Goal: Task Accomplishment & Management: Use online tool/utility

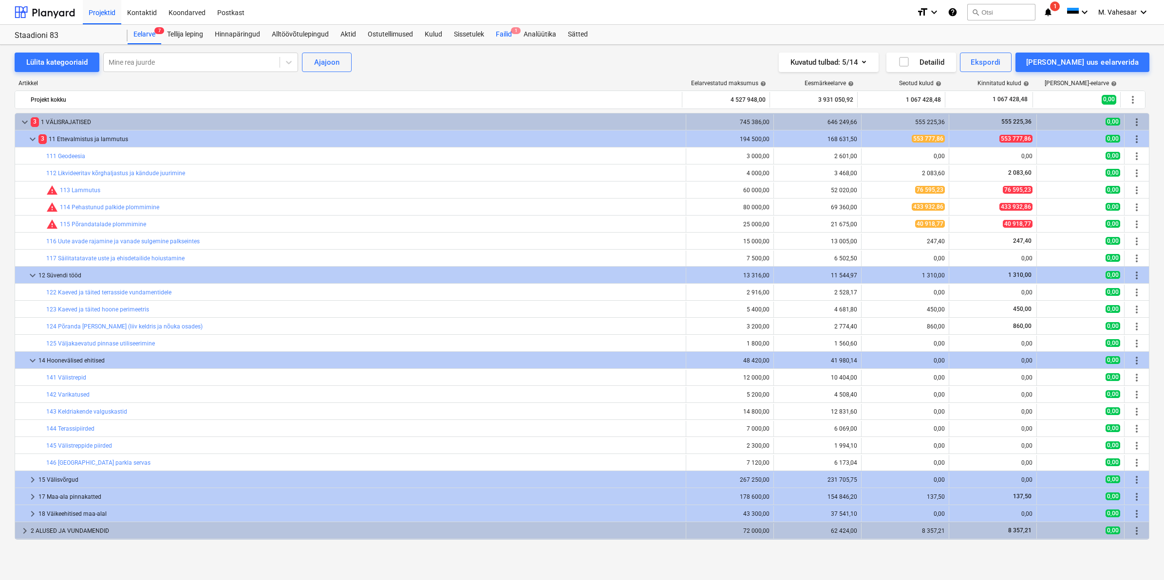
click at [502, 37] on div "Failid 1" at bounding box center [504, 34] width 28 height 19
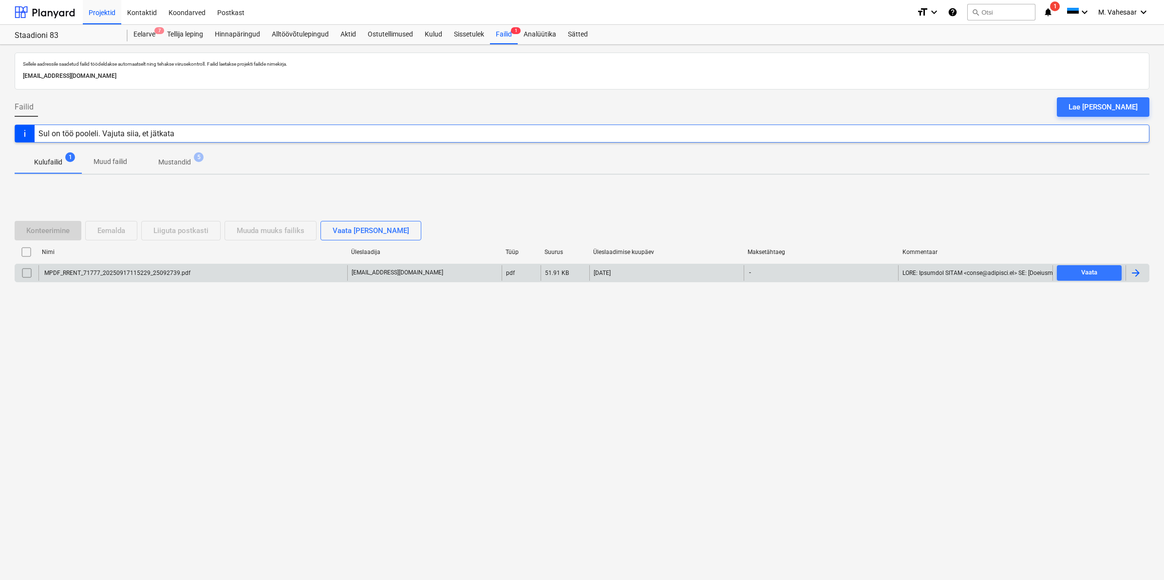
click at [111, 276] on div "MPDF_RRENT_71777_20250917115229_25092739.pdf" at bounding box center [117, 273] width 148 height 7
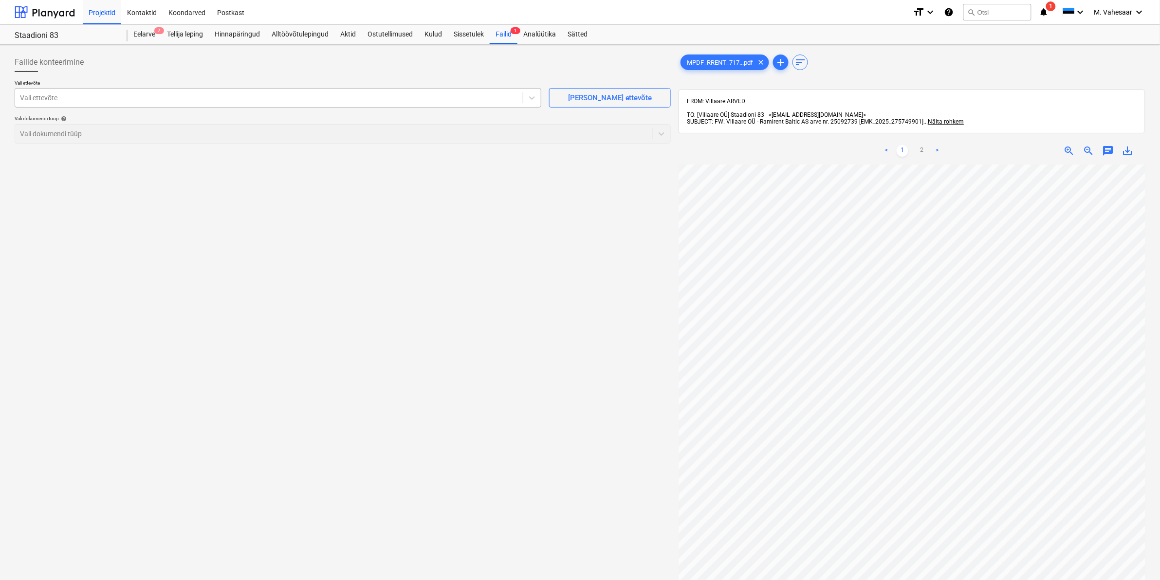
click at [132, 96] on div at bounding box center [269, 98] width 498 height 10
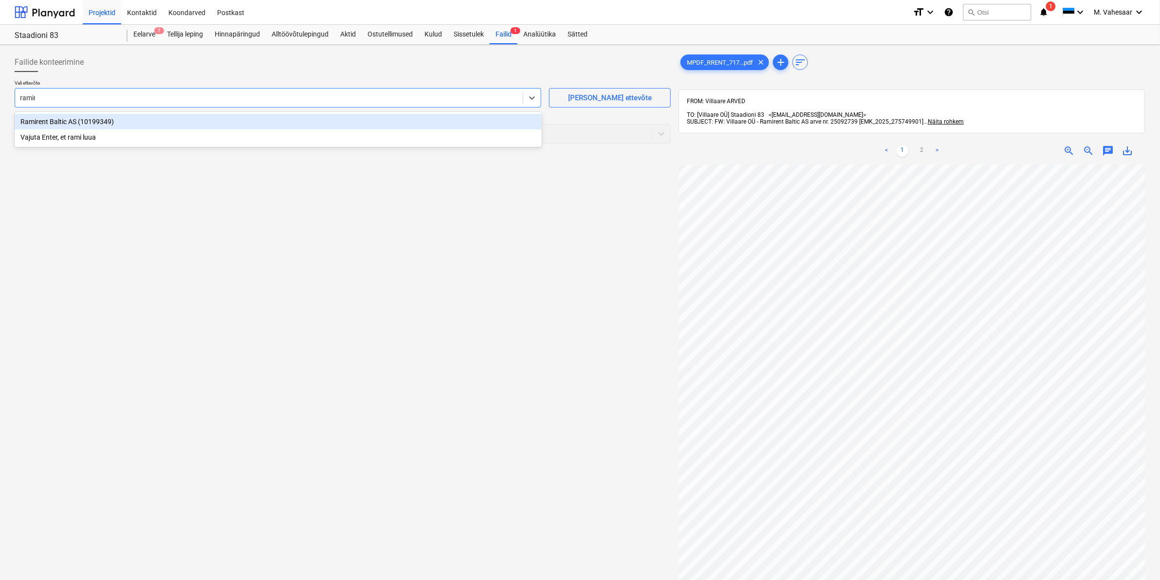
type input "ramire"
click at [50, 123] on div "Ramirent Baltic AS (10199349)" at bounding box center [278, 122] width 527 height 16
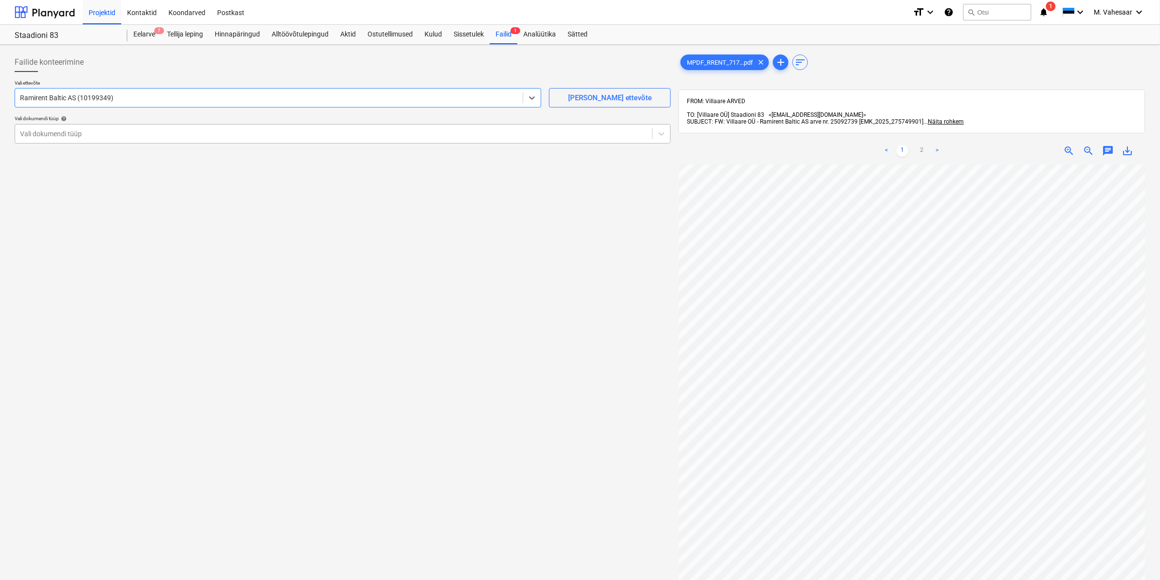
click at [48, 130] on div at bounding box center [334, 134] width 628 height 10
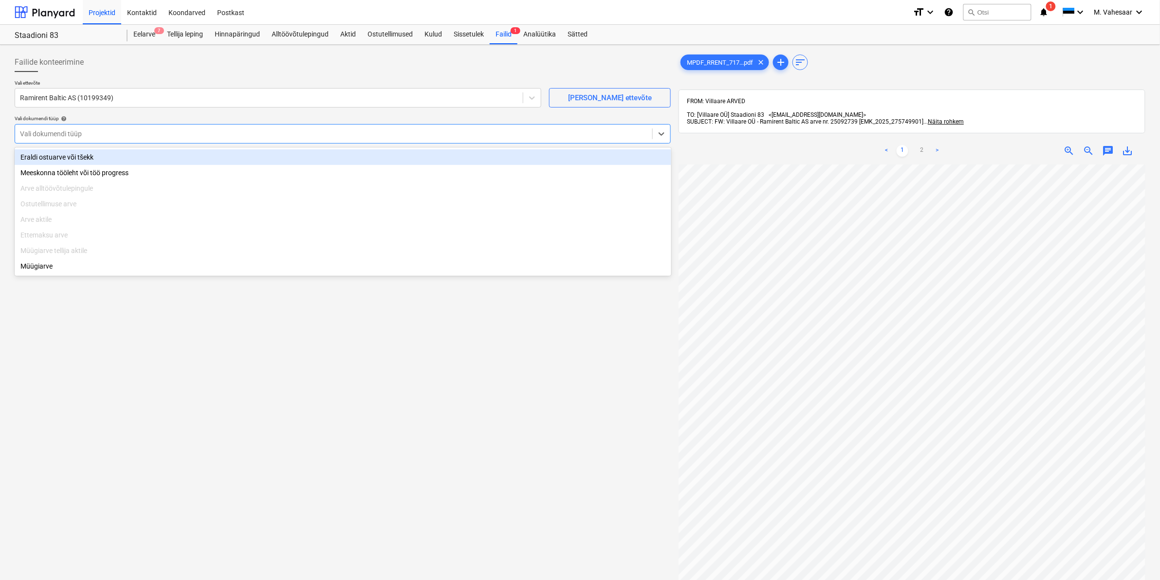
click at [42, 152] on div "Eraldi ostuarve või tšekk" at bounding box center [343, 158] width 657 height 16
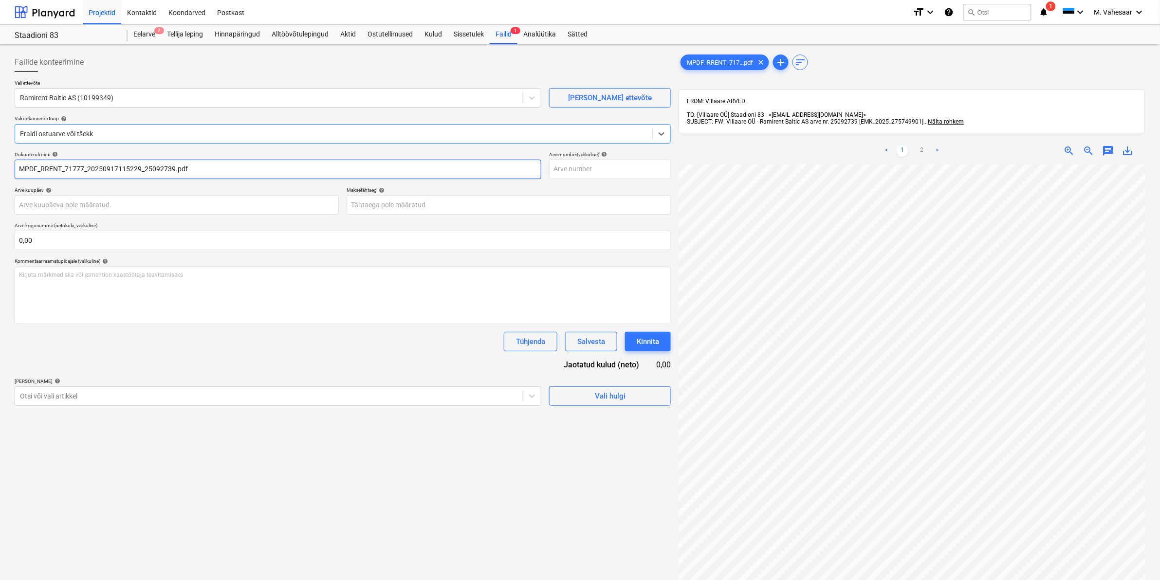
click at [40, 167] on input "MPDF_RRENT_71777_20250917115229_25092739.pdf" at bounding box center [278, 169] width 527 height 19
click at [23, 167] on input "RRENT_71777_20250917115229_25092739.pdf" at bounding box center [278, 169] width 527 height 19
type input "RamiRENT_71777_20250917115229_25092739.pdf"
click at [52, 283] on div "Kirjuta märkmed siia või @mention kaastöötaja teavitamiseks ﻿" at bounding box center [343, 295] width 656 height 57
click at [118, 393] on div at bounding box center [269, 397] width 498 height 10
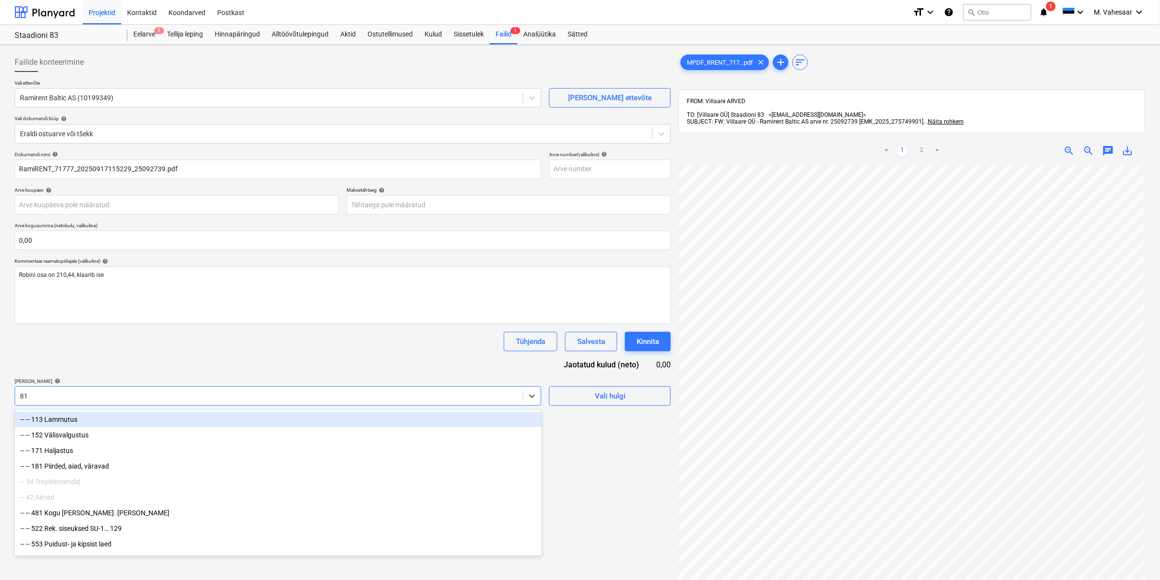
type input "811"
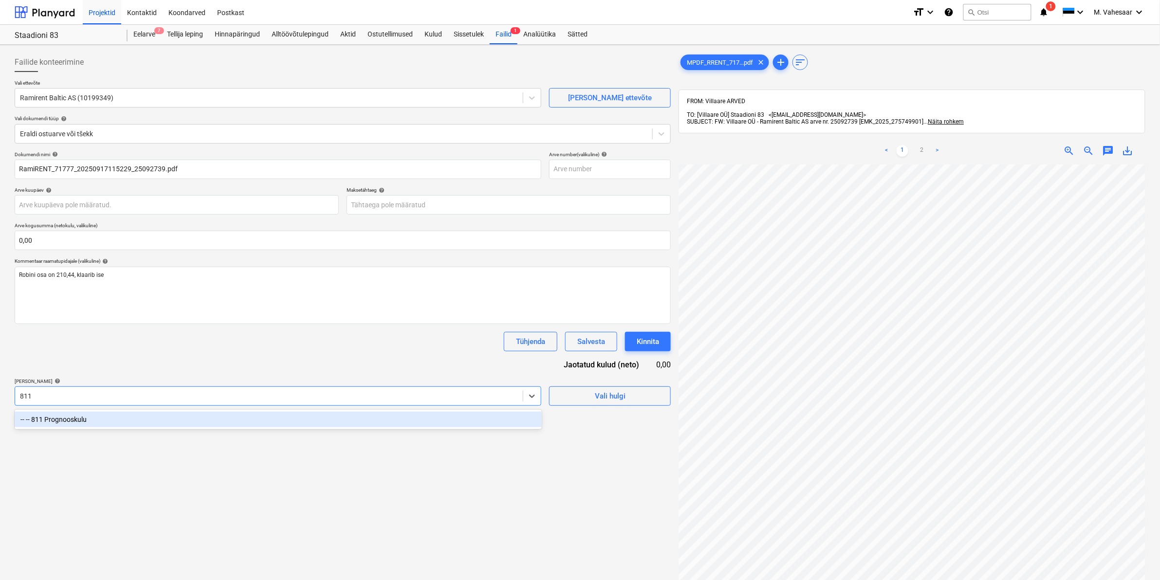
click at [94, 422] on div "-- -- 811 Prognooskulu" at bounding box center [278, 420] width 527 height 16
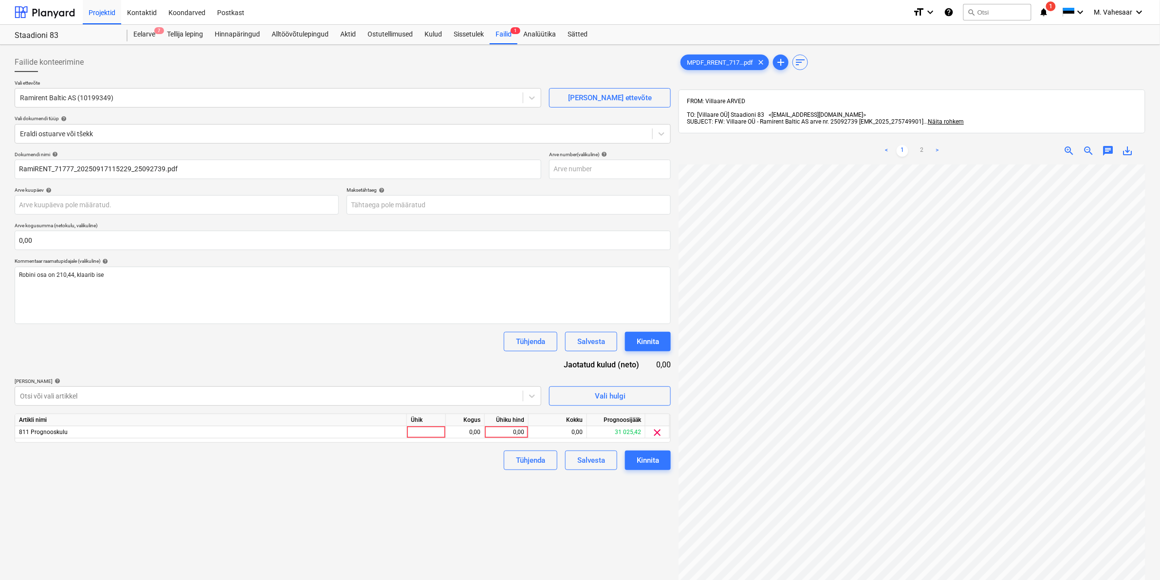
click at [643, 544] on div "Failide konteerimine Vali ettevõte Ramirent Baltic AS (10199349) [PERSON_NAME] …" at bounding box center [343, 385] width 664 height 673
click at [505, 429] on div "0,00" at bounding box center [507, 433] width 36 height 12
type input "317,56"
click at [424, 489] on div "Failide konteerimine Vali ettevõte Ramirent Baltic AS (10199349) [PERSON_NAME] …" at bounding box center [343, 385] width 664 height 673
click at [633, 459] on button "Kinnita" at bounding box center [648, 460] width 46 height 19
